Goal: Check status: Check status

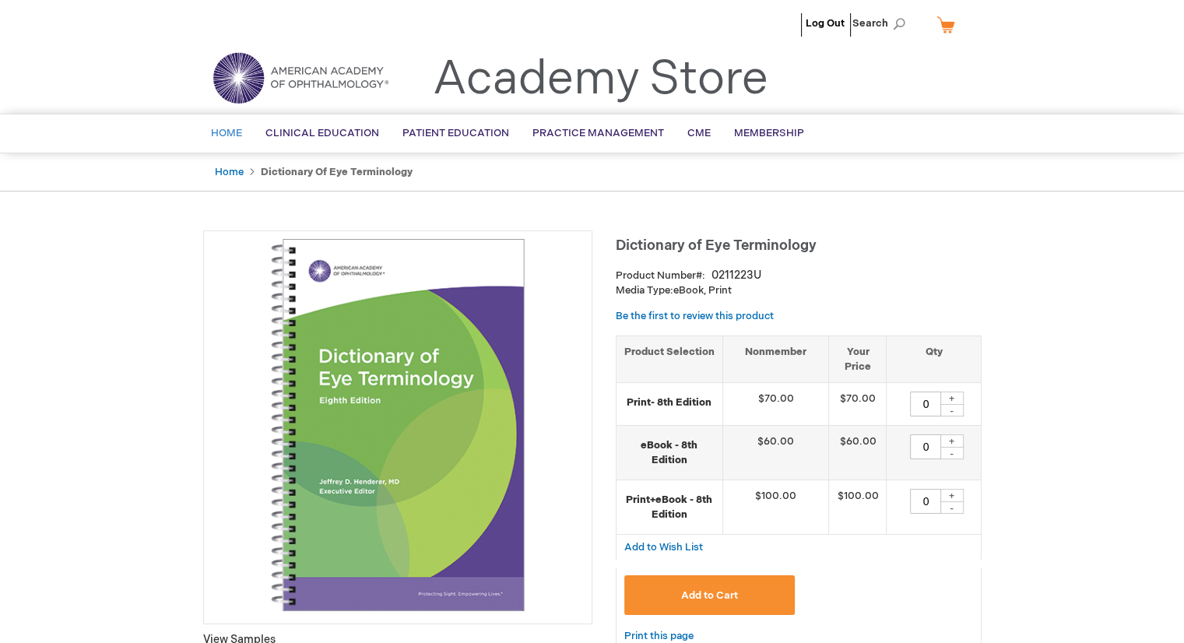
click at [236, 132] on span "Home" at bounding box center [226, 133] width 31 height 12
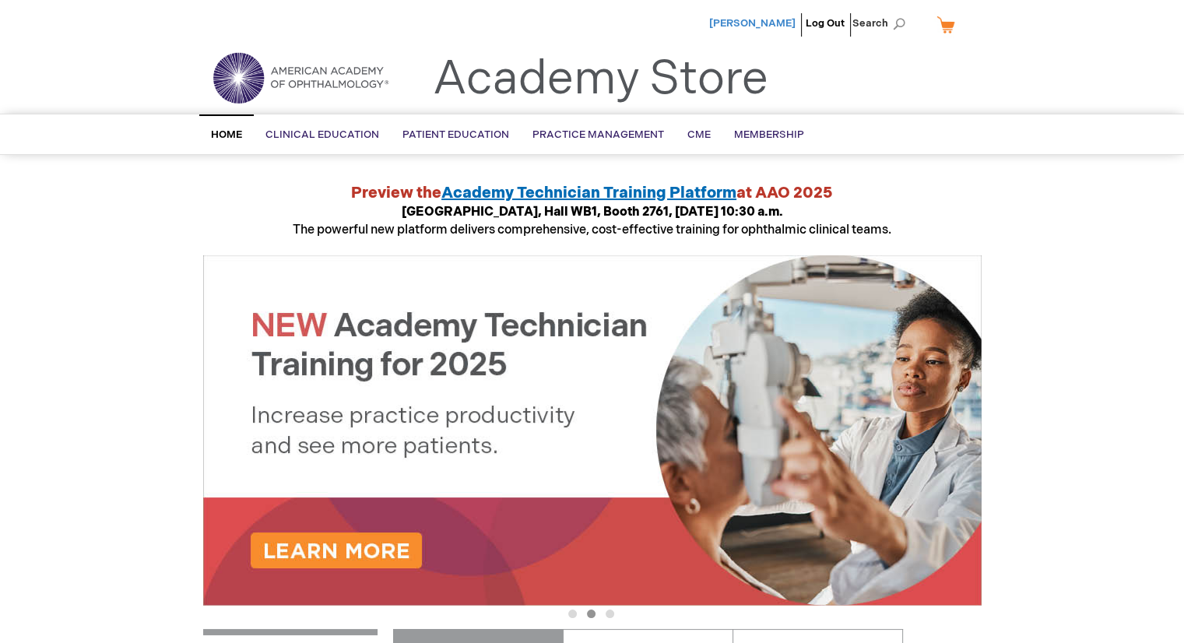
click at [765, 22] on span "James Allen" at bounding box center [752, 23] width 86 height 12
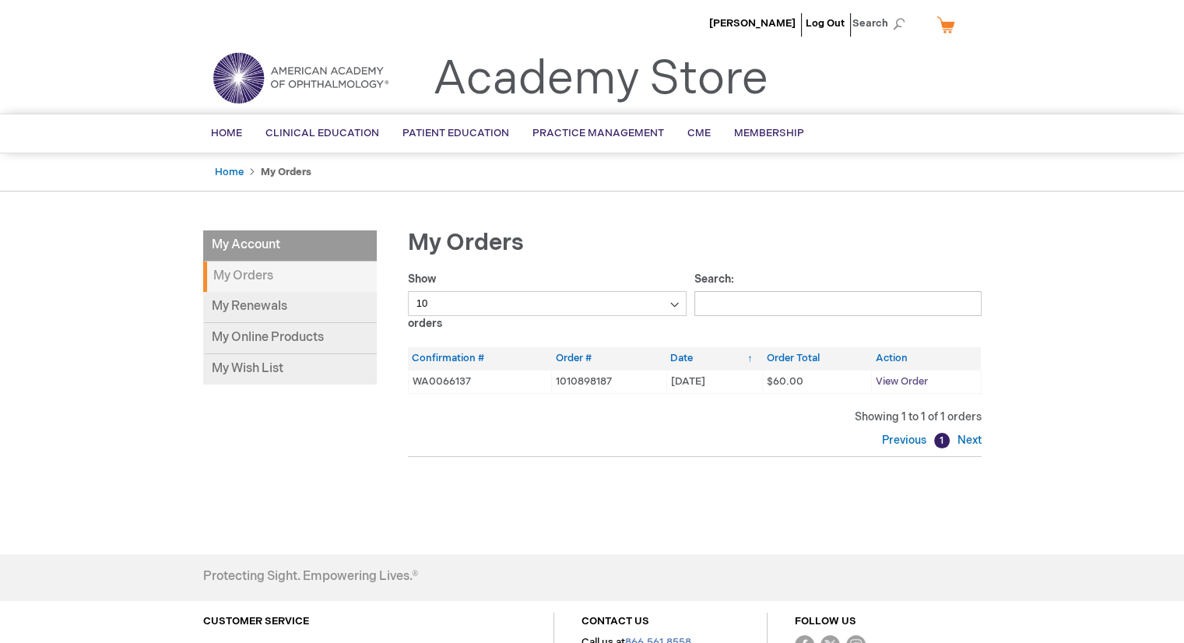
click at [896, 379] on span "View Order" at bounding box center [902, 381] width 52 height 12
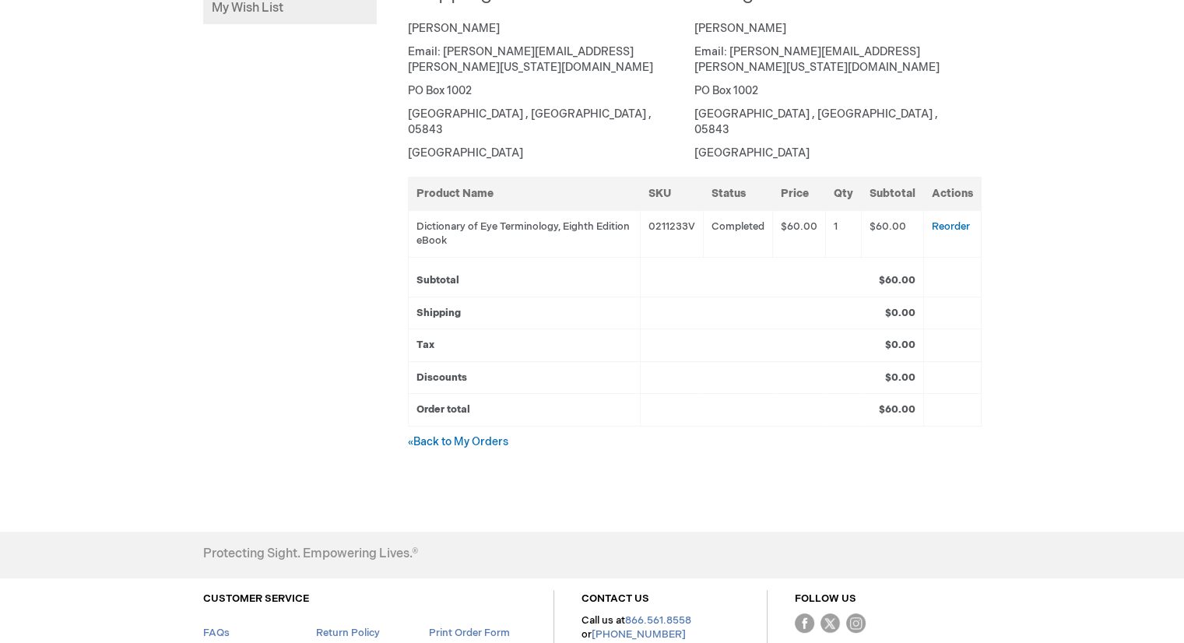
scroll to position [389, 0]
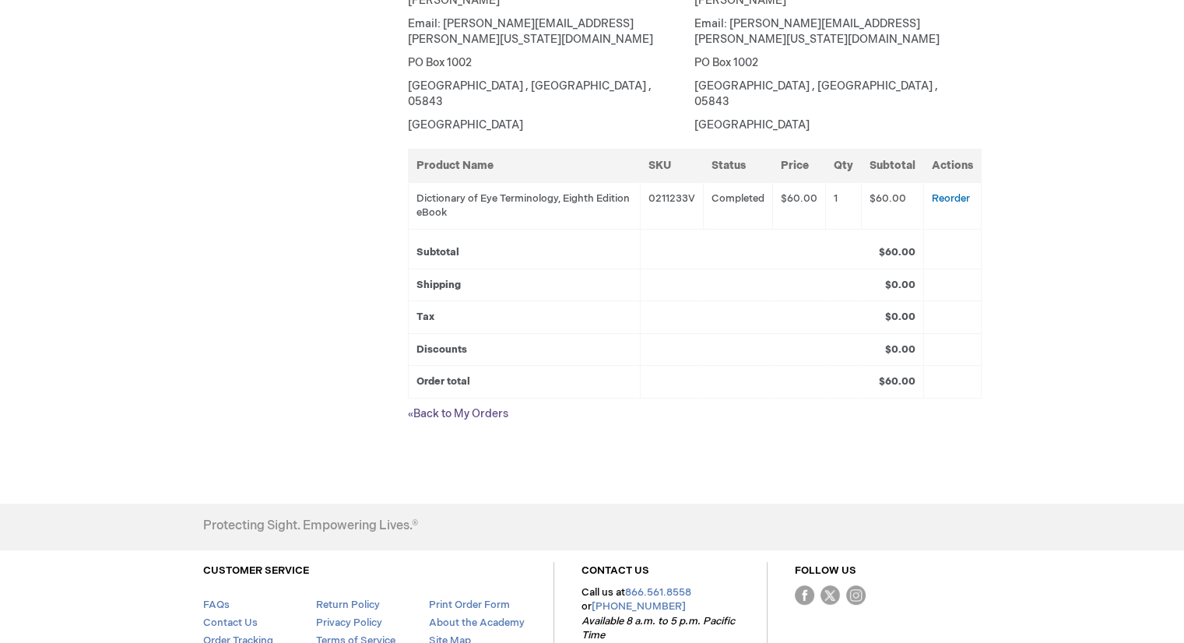
click at [449, 407] on link "« Back to My Orders" at bounding box center [458, 413] width 100 height 13
